Goal: Transaction & Acquisition: Book appointment/travel/reservation

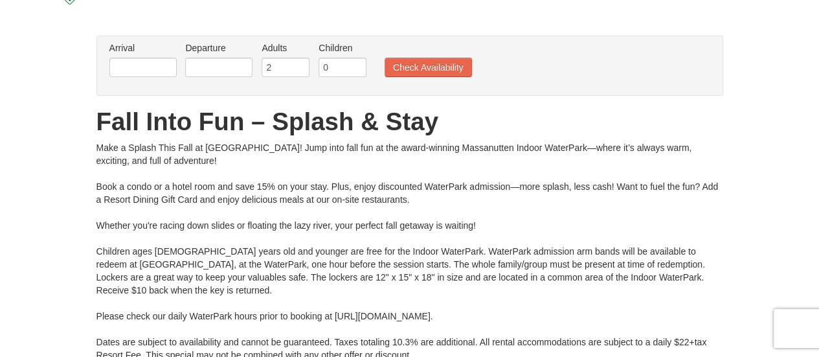
scroll to position [71, 0]
click at [279, 67] on input "2" at bounding box center [286, 66] width 48 height 19
type input "3"
click at [297, 63] on input "3" at bounding box center [286, 66] width 48 height 19
click at [334, 71] on input "0" at bounding box center [343, 66] width 48 height 19
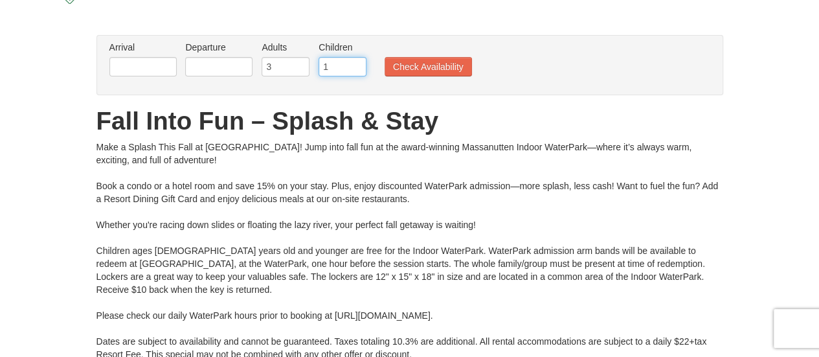
type input "1"
click at [157, 64] on input "text" at bounding box center [142, 66] width 67 height 19
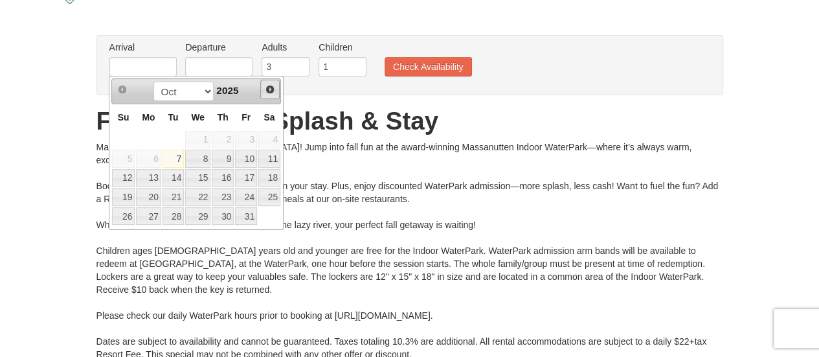
click at [269, 86] on span "Next" at bounding box center [270, 89] width 10 height 10
click at [247, 160] on link "7" at bounding box center [246, 159] width 22 height 18
type input "[DATE]"
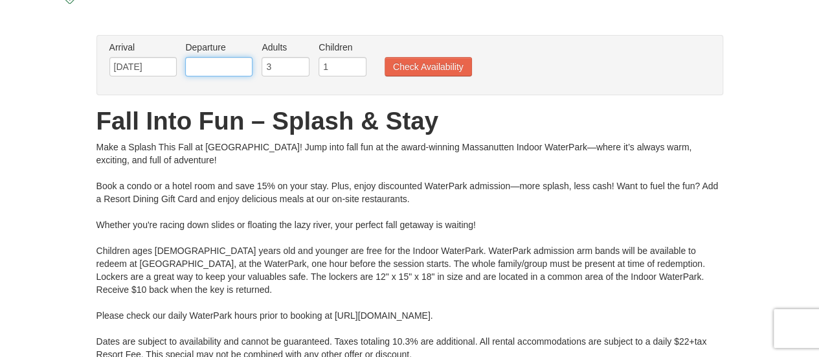
click at [221, 67] on input "text" at bounding box center [218, 66] width 67 height 19
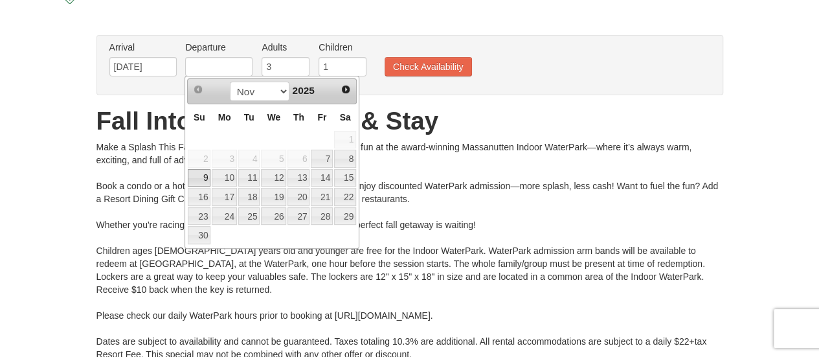
click at [200, 174] on link "9" at bounding box center [199, 178] width 23 height 18
type input "[DATE]"
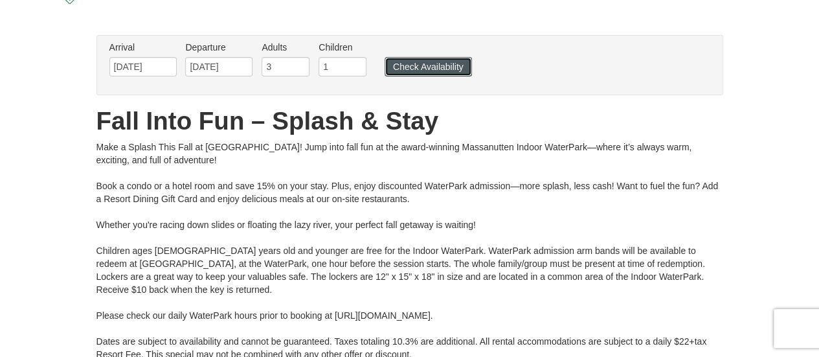
click at [421, 69] on button "Check Availability" at bounding box center [428, 66] width 87 height 19
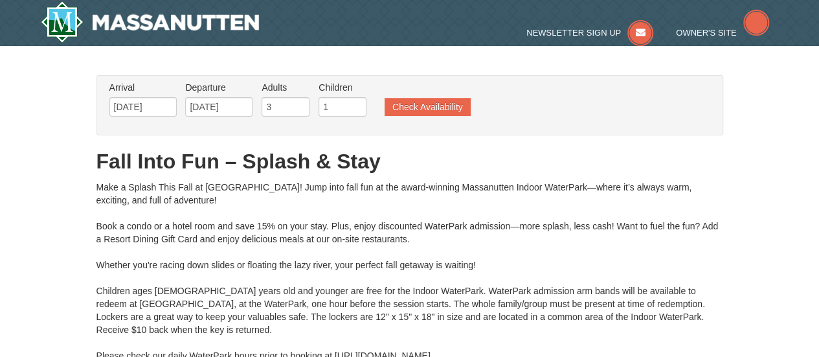
type input "11/08/2025"
type input "[DATE]"
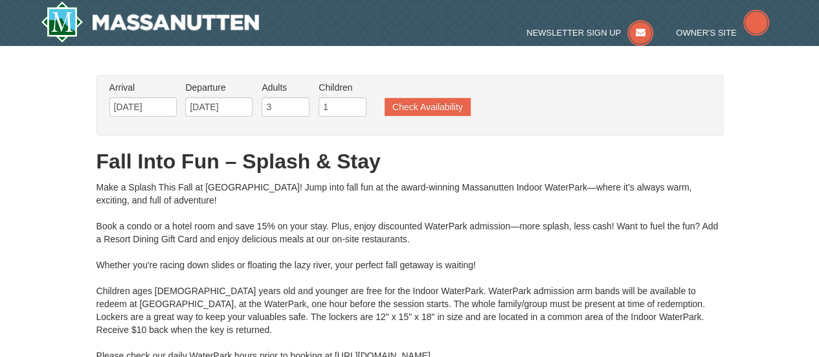
type input "[DATE]"
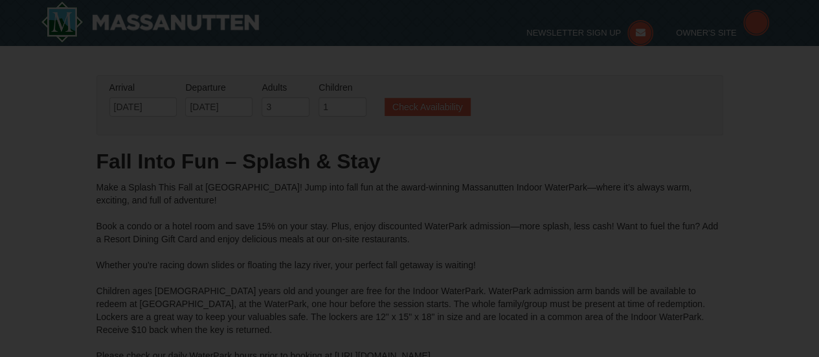
type input "[DATE]"
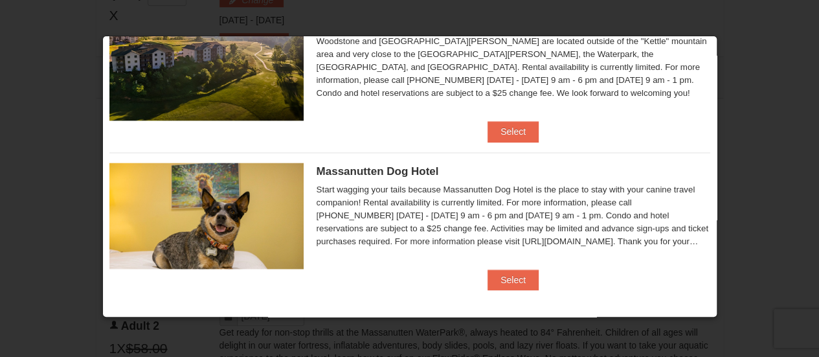
scroll to position [570, 0]
click at [510, 275] on button "Select" at bounding box center [513, 279] width 51 height 21
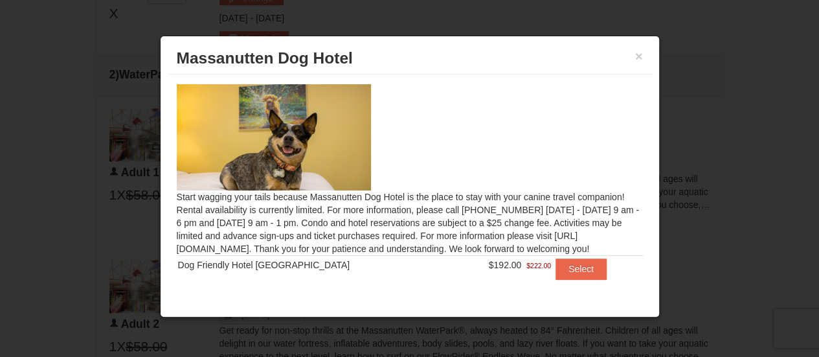
scroll to position [10, 0]
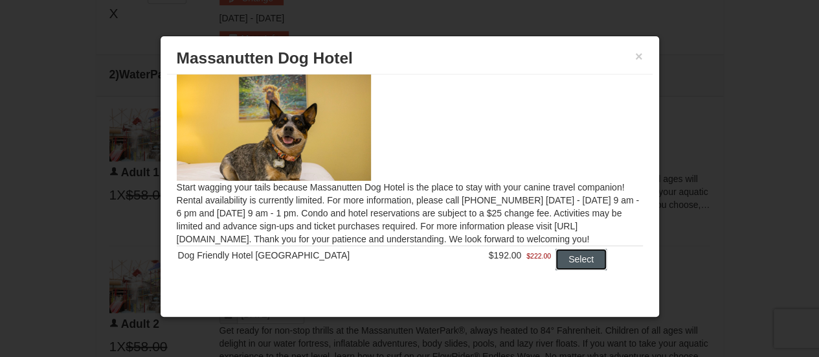
click at [567, 265] on button "Select" at bounding box center [581, 259] width 51 height 21
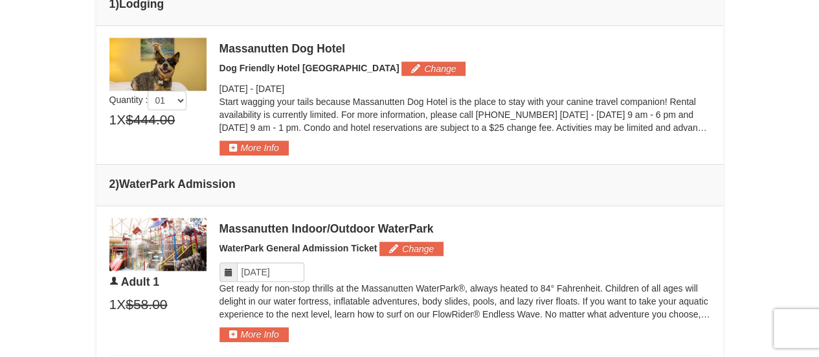
scroll to position [516, 0]
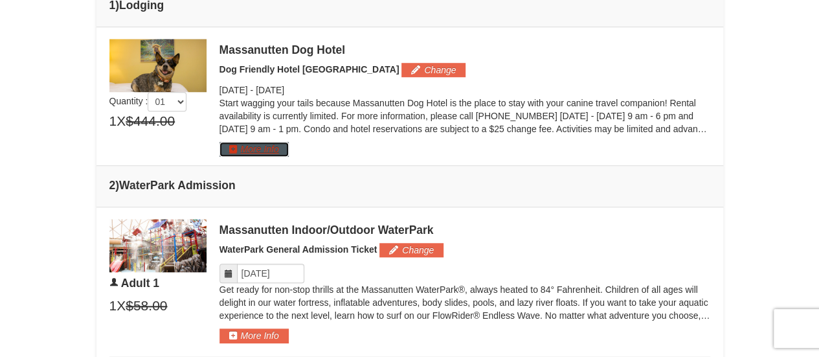
click at [250, 148] on button "More Info" at bounding box center [254, 149] width 69 height 14
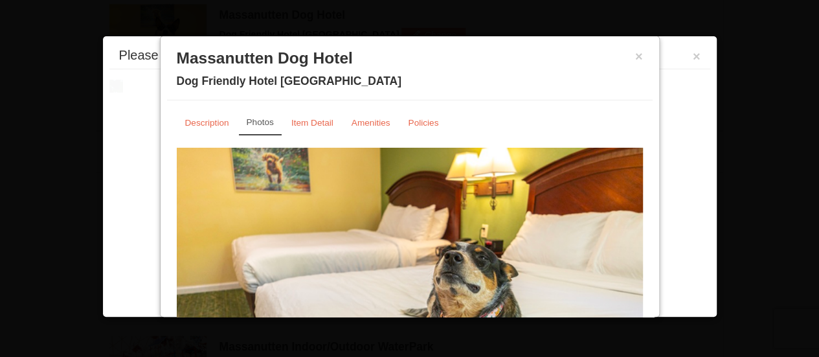
scroll to position [553, 0]
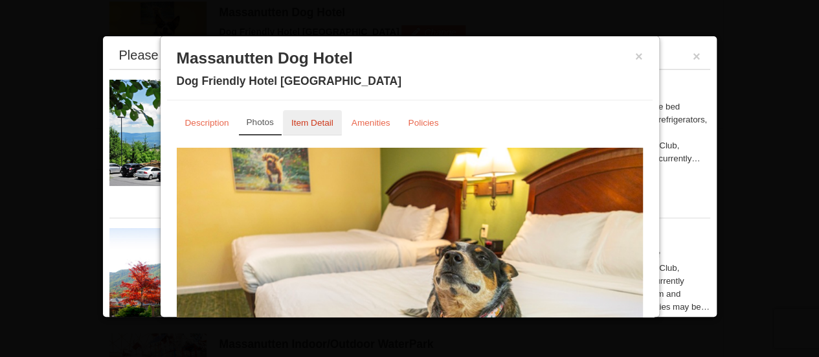
click at [320, 131] on link "Item Detail" at bounding box center [312, 122] width 59 height 25
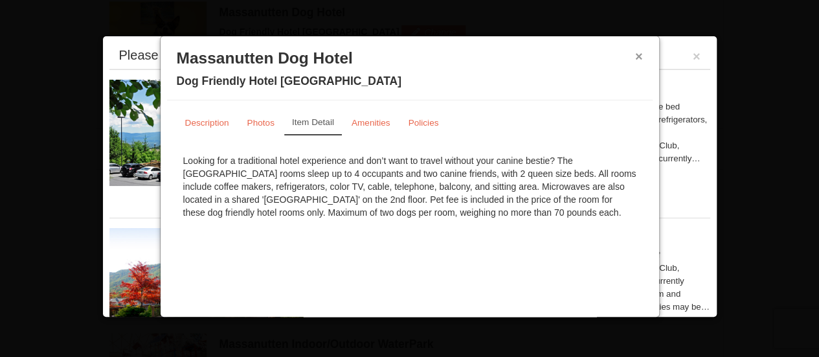
click at [638, 54] on button "×" at bounding box center [639, 56] width 8 height 13
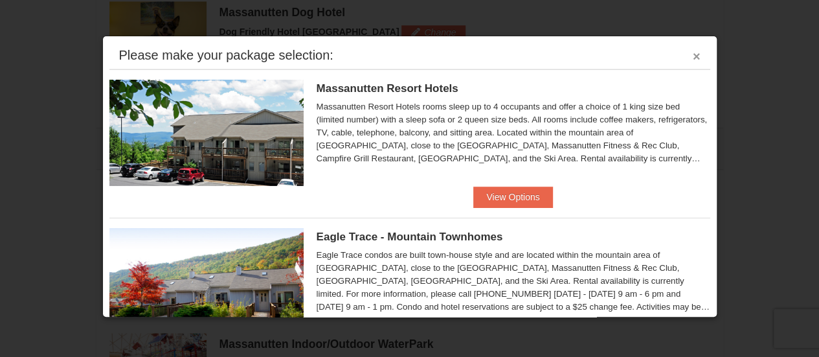
click at [693, 59] on button "×" at bounding box center [697, 56] width 8 height 13
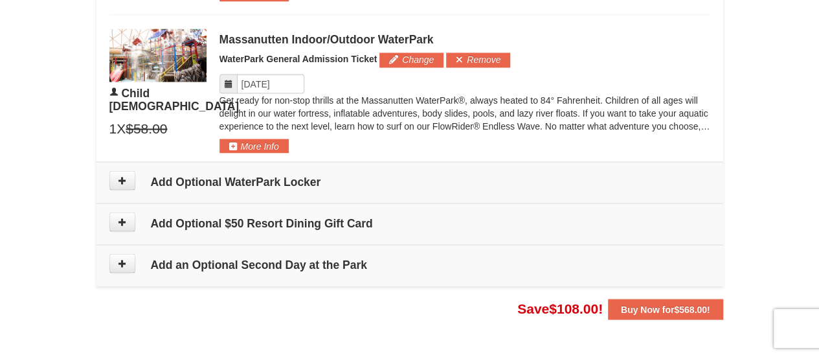
scroll to position [1161, 0]
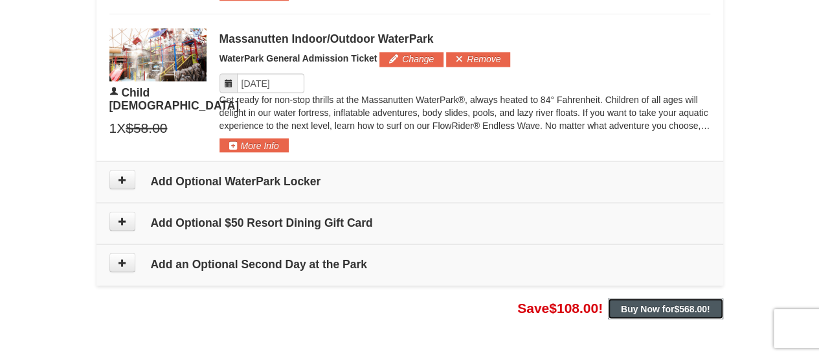
click at [678, 306] on span "$568.00" at bounding box center [690, 308] width 33 height 10
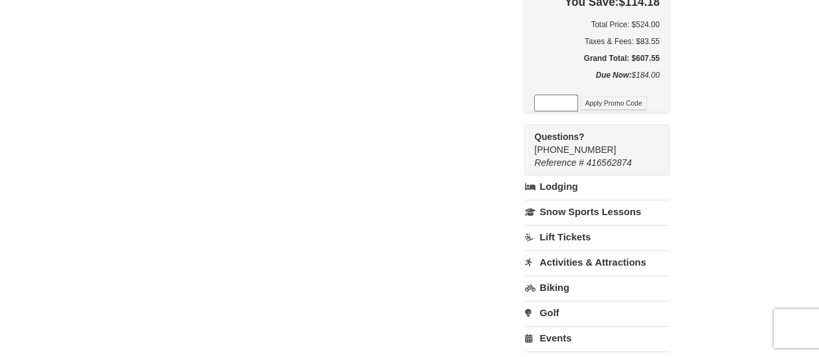
scroll to position [778, 0]
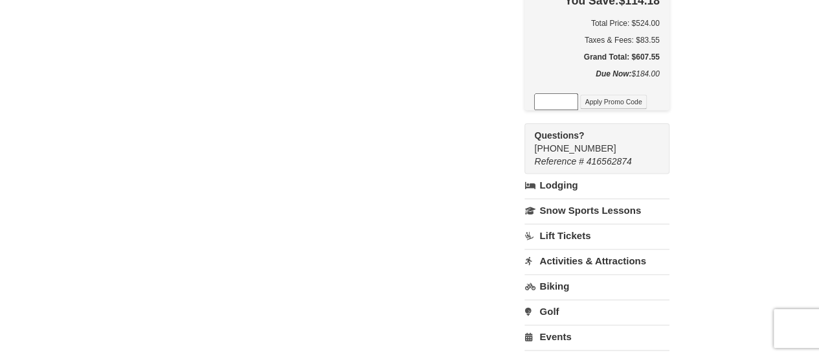
click at [598, 223] on link "Lift Tickets" at bounding box center [597, 235] width 144 height 24
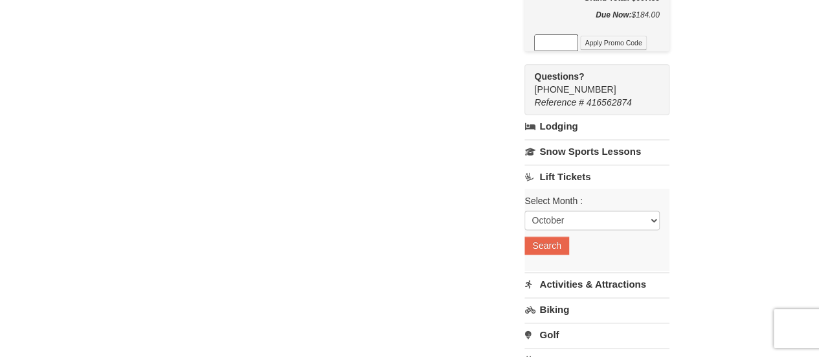
scroll to position [839, 0]
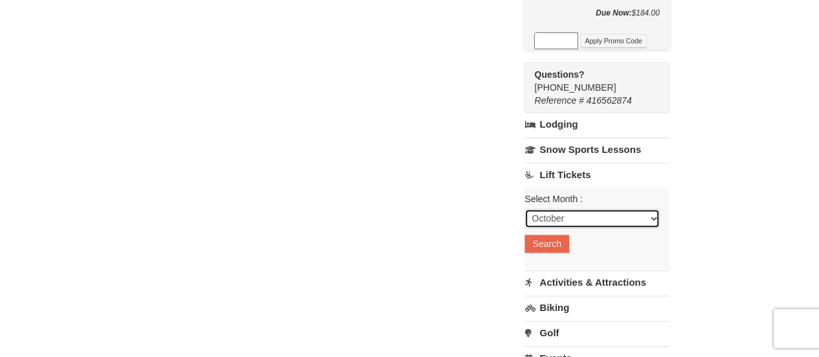
click at [594, 209] on select "October November December January February March April May June July August Sep…" at bounding box center [592, 218] width 135 height 19
select select "11"
click at [541, 209] on select "October November December January February March April May June July August Sep…" at bounding box center [592, 218] width 135 height 19
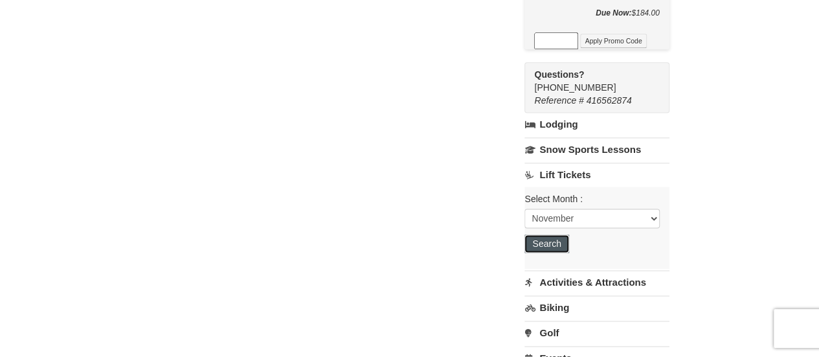
click at [569, 234] on button "Search" at bounding box center [547, 243] width 44 height 18
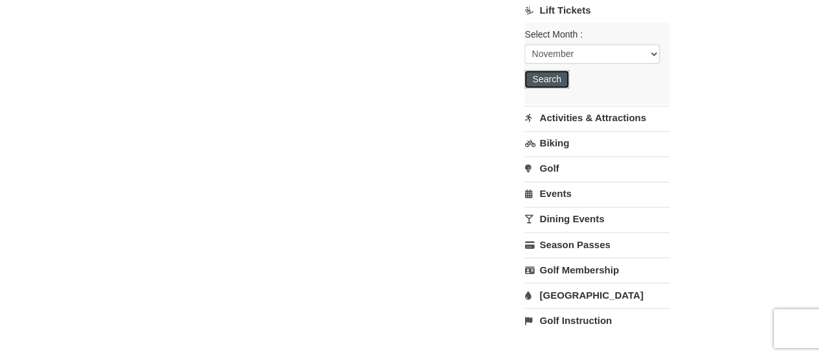
scroll to position [1004, 0]
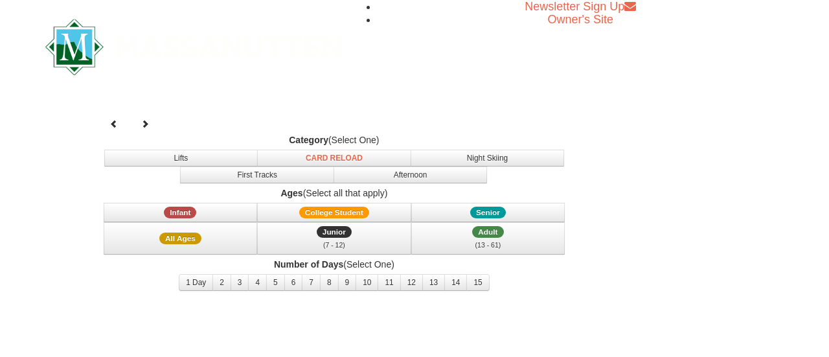
select select "11"
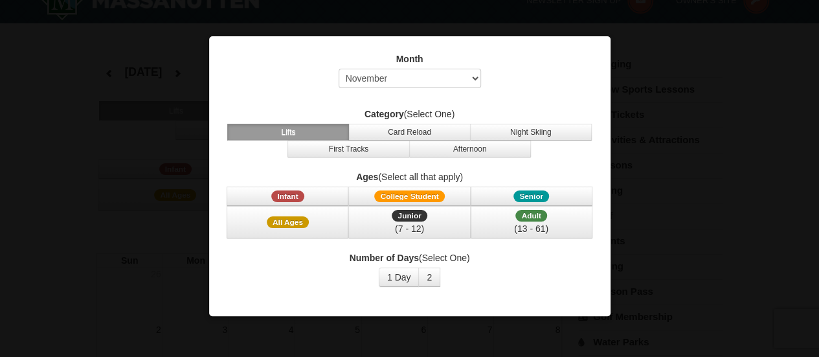
scroll to position [30, 0]
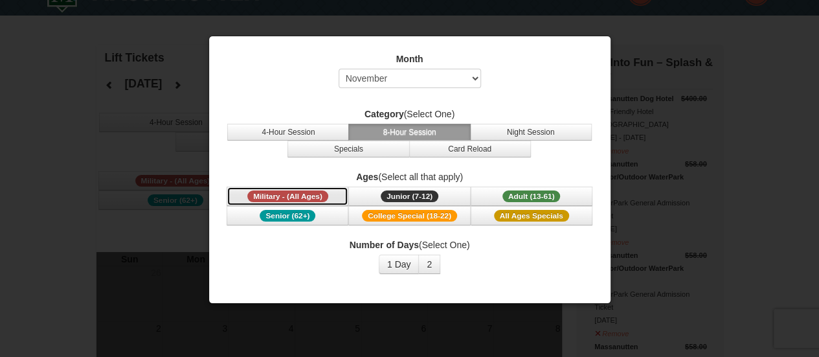
click at [312, 190] on span "Military - (All Ages)" at bounding box center [287, 196] width 81 height 12
click at [392, 261] on button "1 Day" at bounding box center [399, 264] width 41 height 19
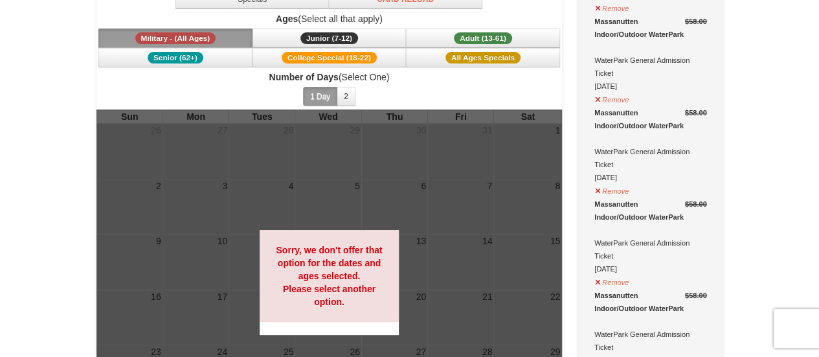
scroll to position [173, 0]
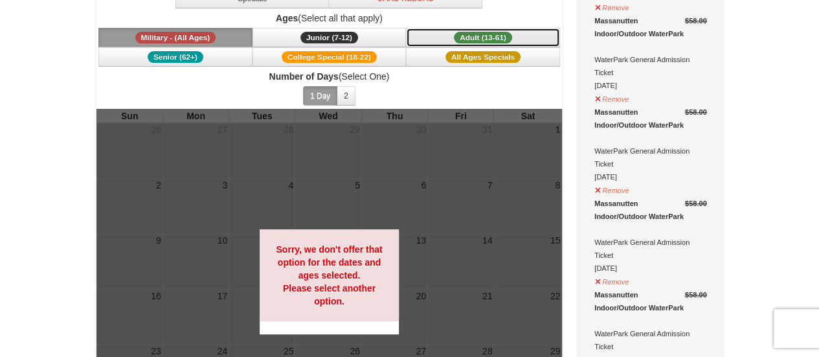
click at [433, 29] on button "Adult (13-61) (13 - 61)" at bounding box center [483, 37] width 154 height 19
click at [223, 28] on button "Military - (All Ages)" at bounding box center [175, 37] width 154 height 19
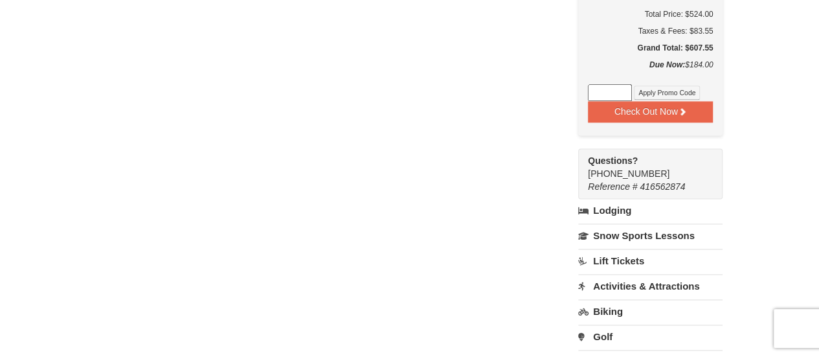
scroll to position [791, 0]
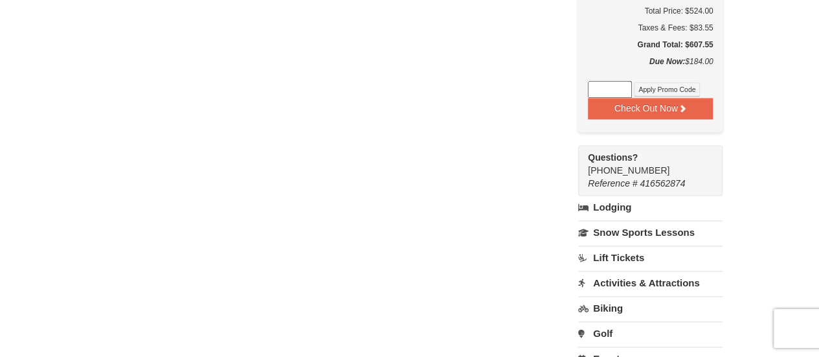
click at [624, 271] on link "Activities & Attractions" at bounding box center [650, 283] width 144 height 24
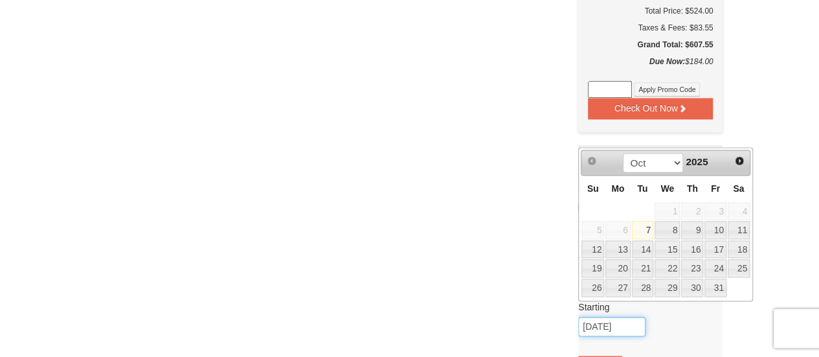
click at [593, 317] on input "10/07/2025" at bounding box center [611, 326] width 67 height 19
click at [741, 161] on span "Next" at bounding box center [739, 160] width 10 height 10
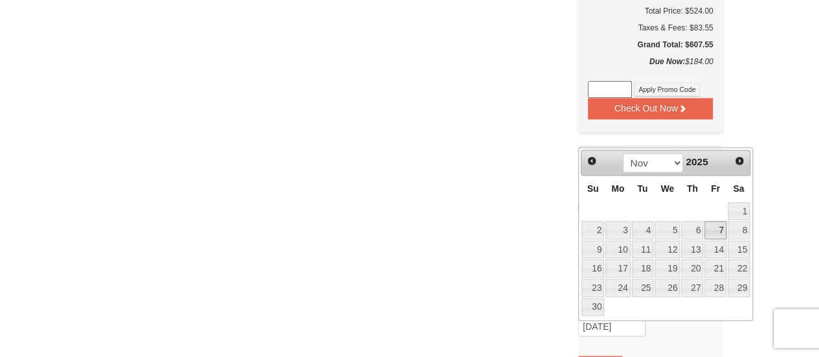
click at [719, 228] on link "7" at bounding box center [716, 230] width 22 height 18
type input "[DATE]"
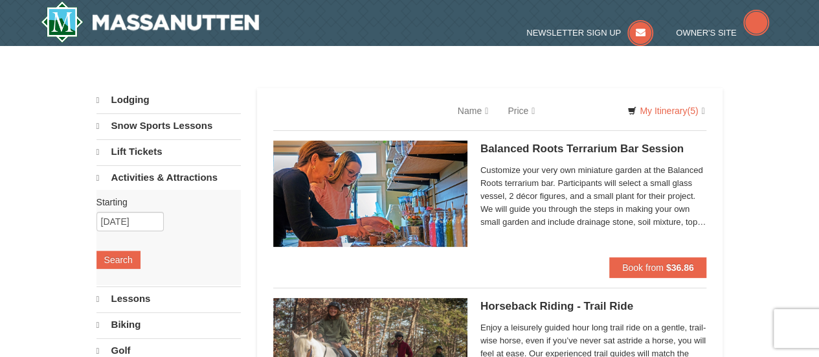
select select "10"
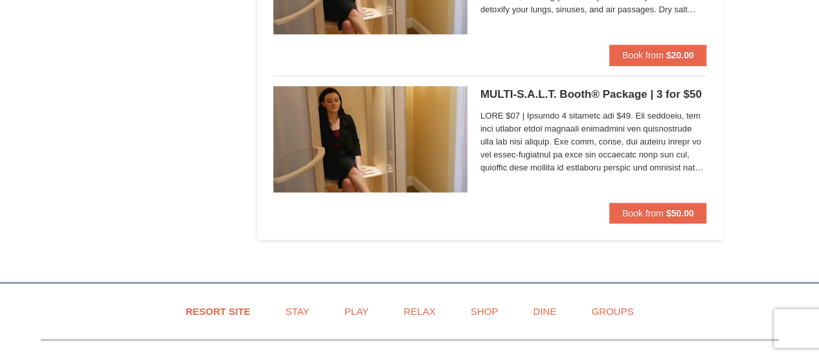
scroll to position [2575, 0]
